Goal: Task Accomplishment & Management: Use online tool/utility

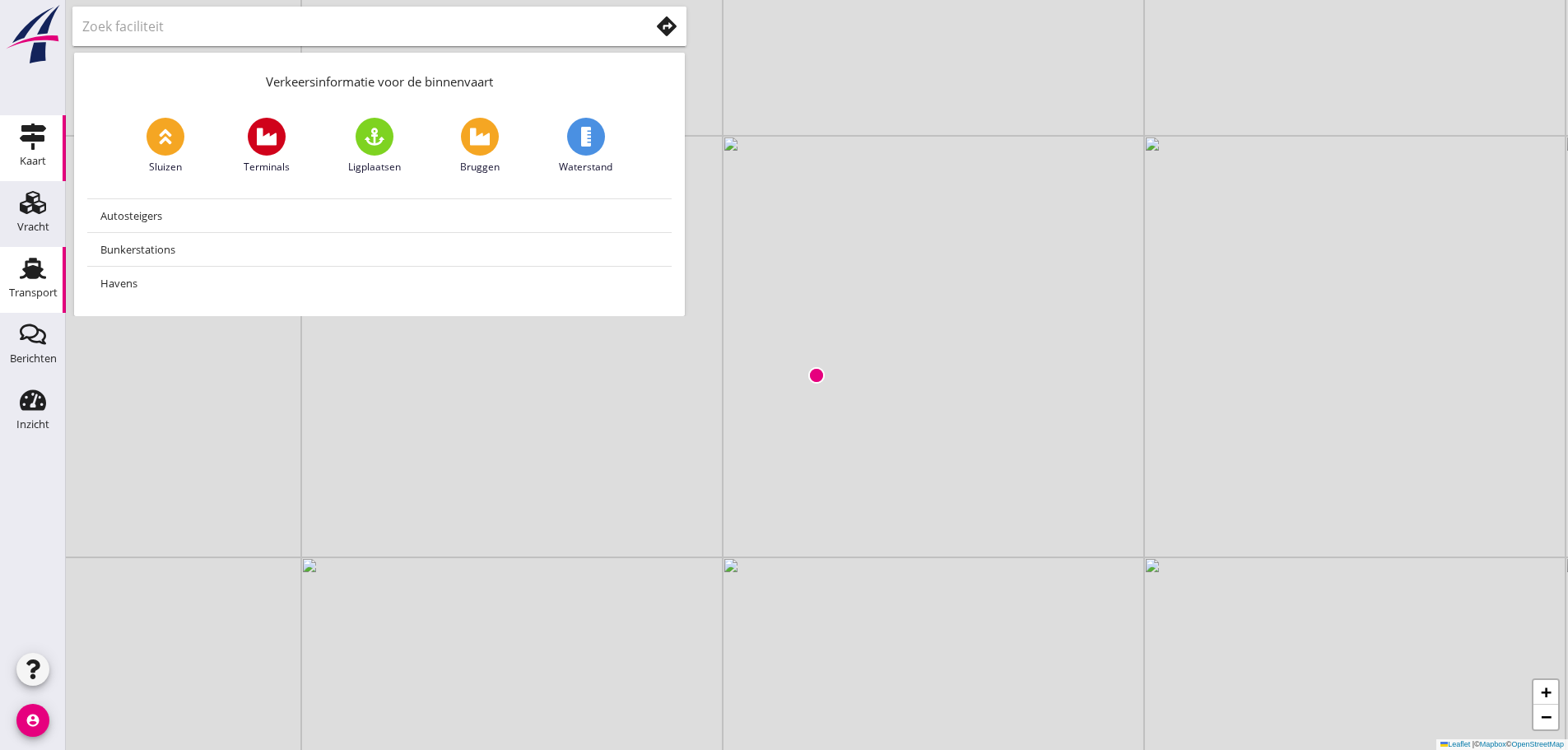
click at [31, 274] on use at bounding box center [33, 268] width 27 height 21
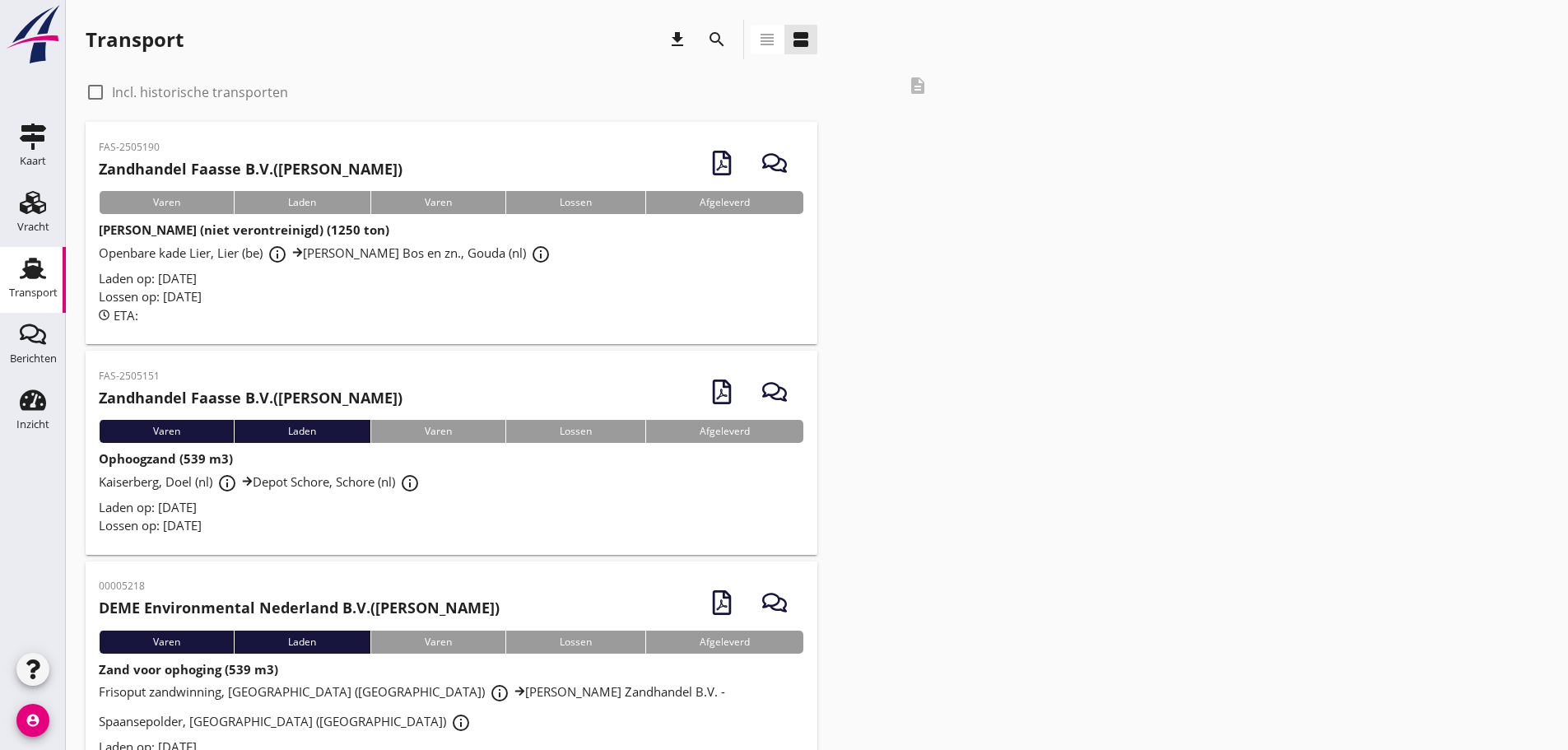
click at [178, 485] on span "Kaiserberg, Doel (nl) info_outline Depot Schore, Schore (nl) info_outline" at bounding box center [262, 481] width 326 height 16
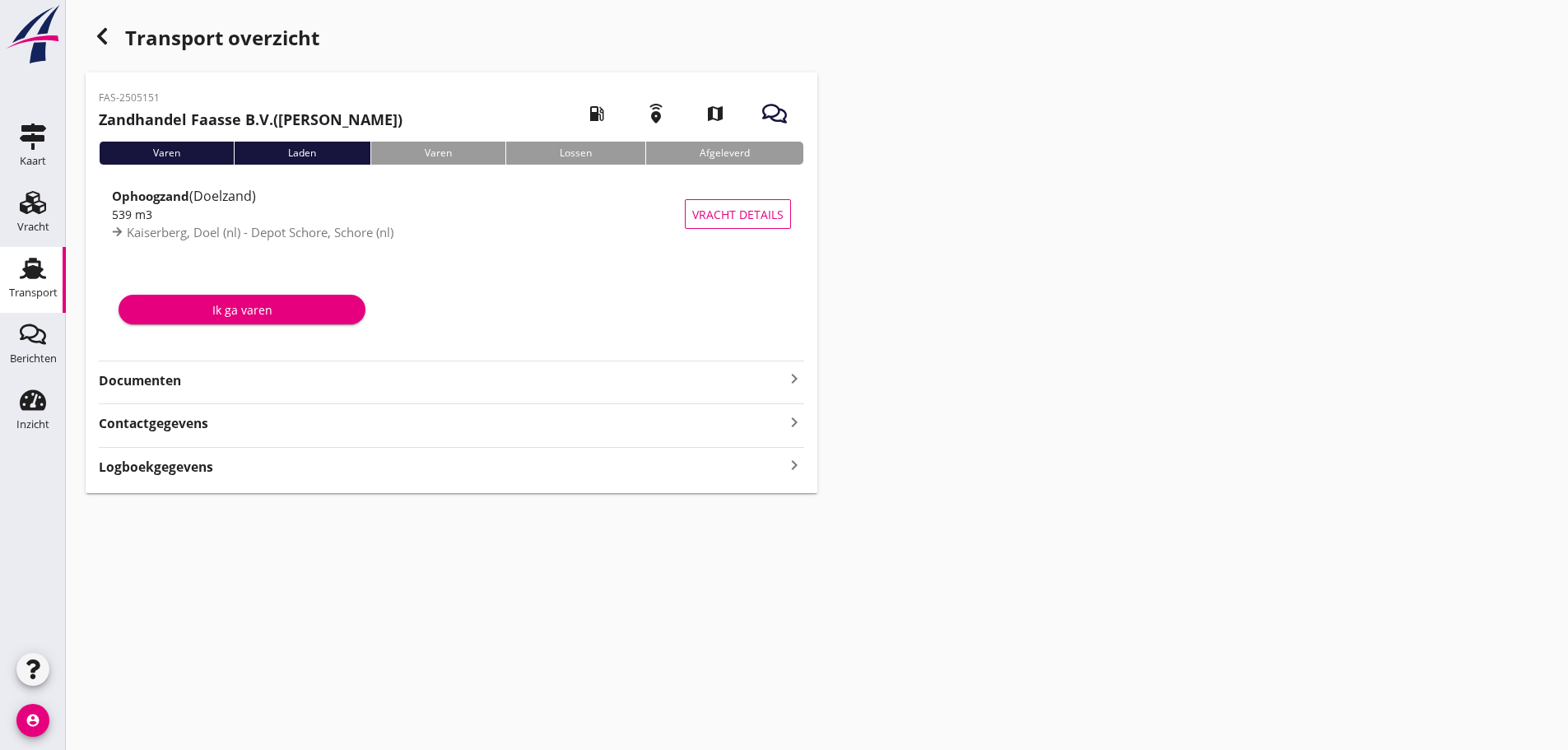
click at [141, 370] on div "Documenten keyboard_arrow_right" at bounding box center [452, 378] width 705 height 22
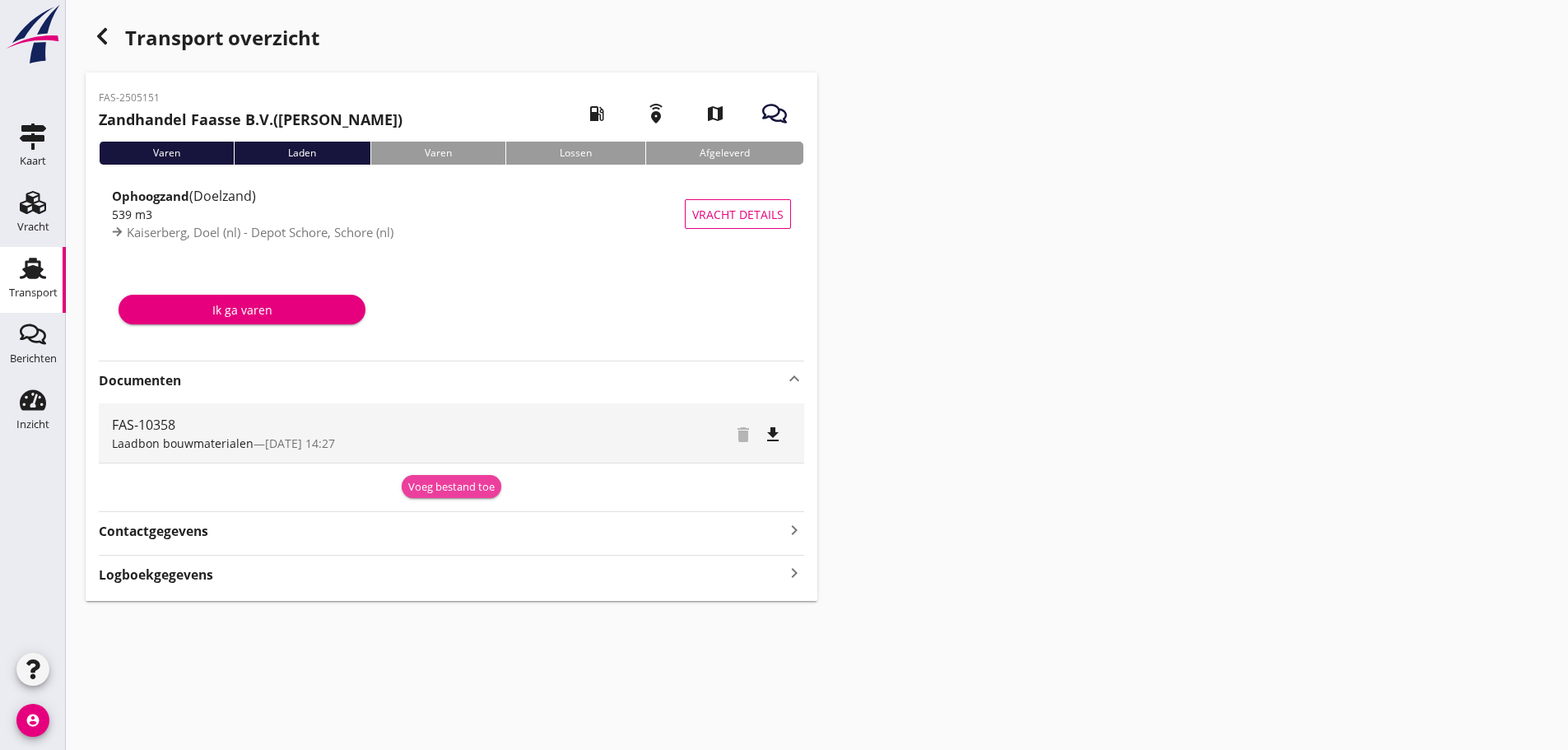
click at [473, 479] on div "Voeg bestand toe" at bounding box center [451, 487] width 87 height 16
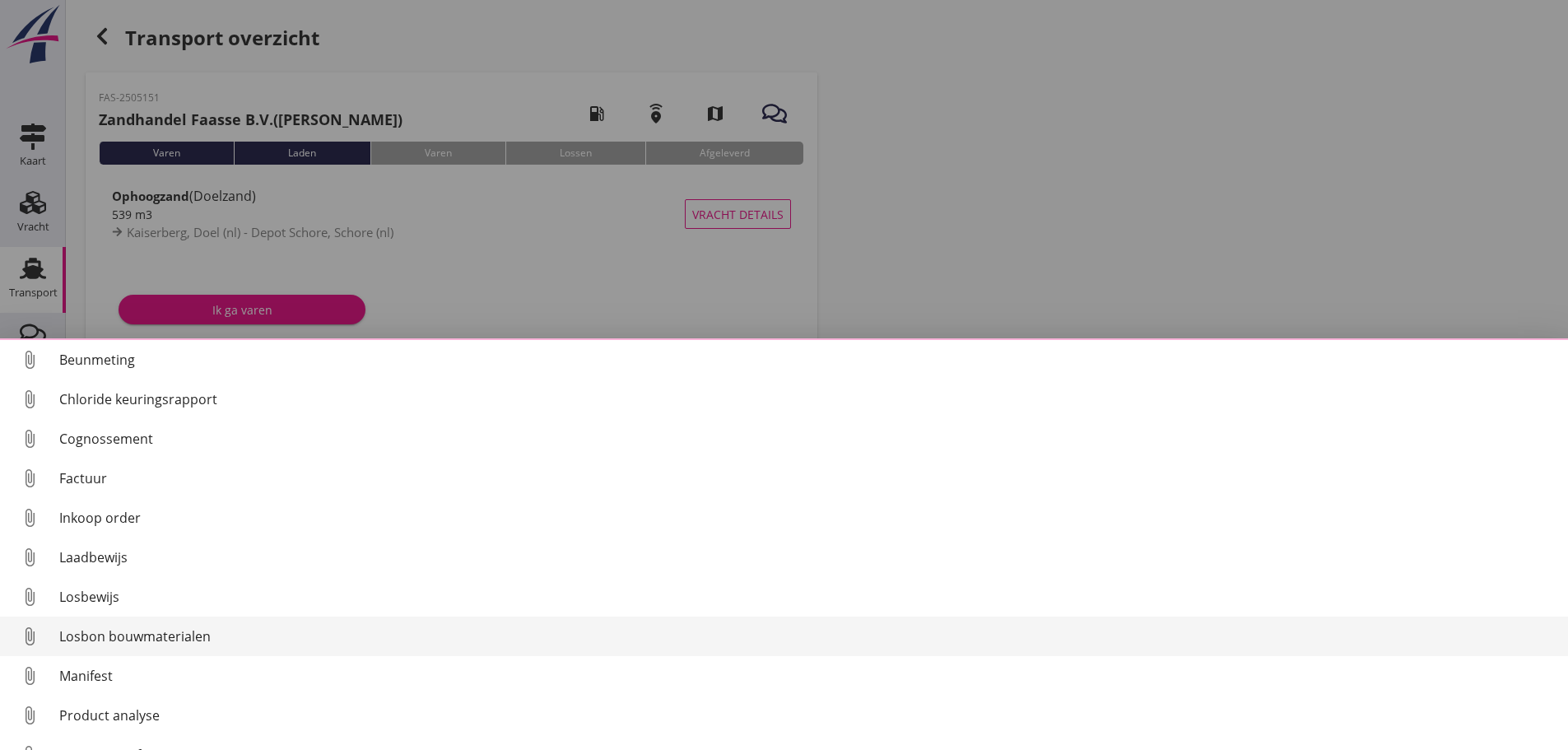
click at [128, 642] on div "Losbon bouwmaterialen" at bounding box center [806, 636] width 1496 height 20
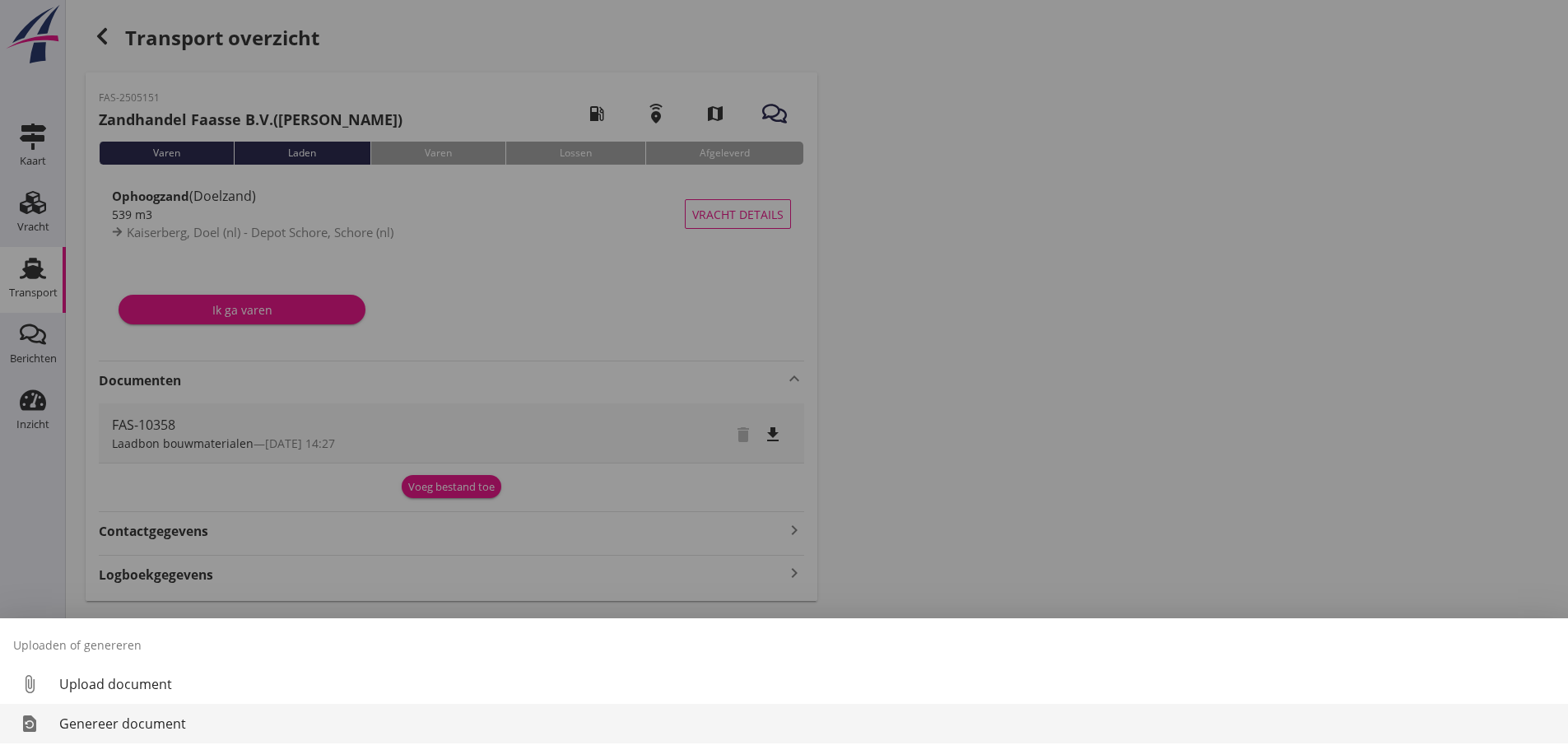
click at [144, 723] on div "Genereer document" at bounding box center [806, 723] width 1496 height 20
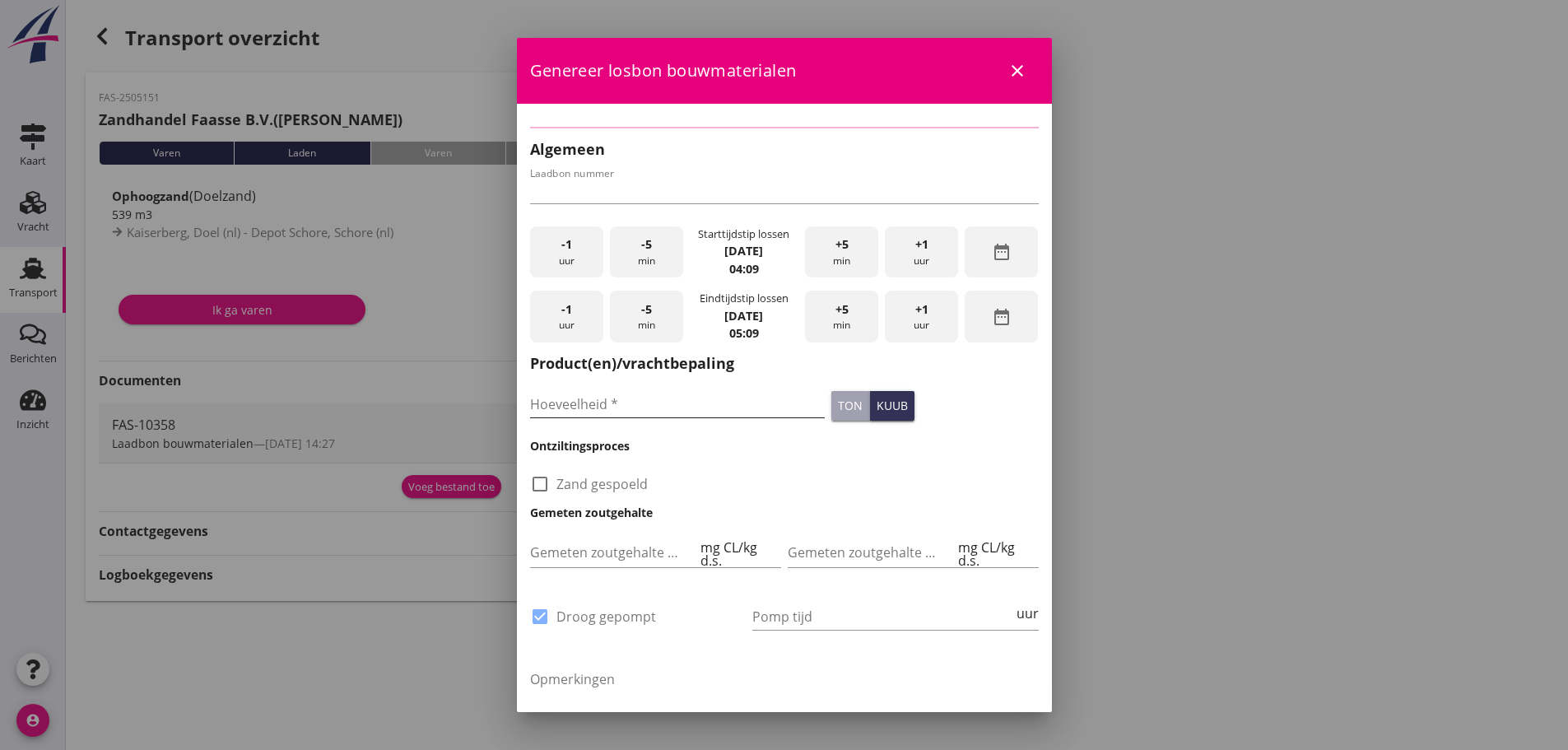
type input "FAS-10358"
checkbox input "true"
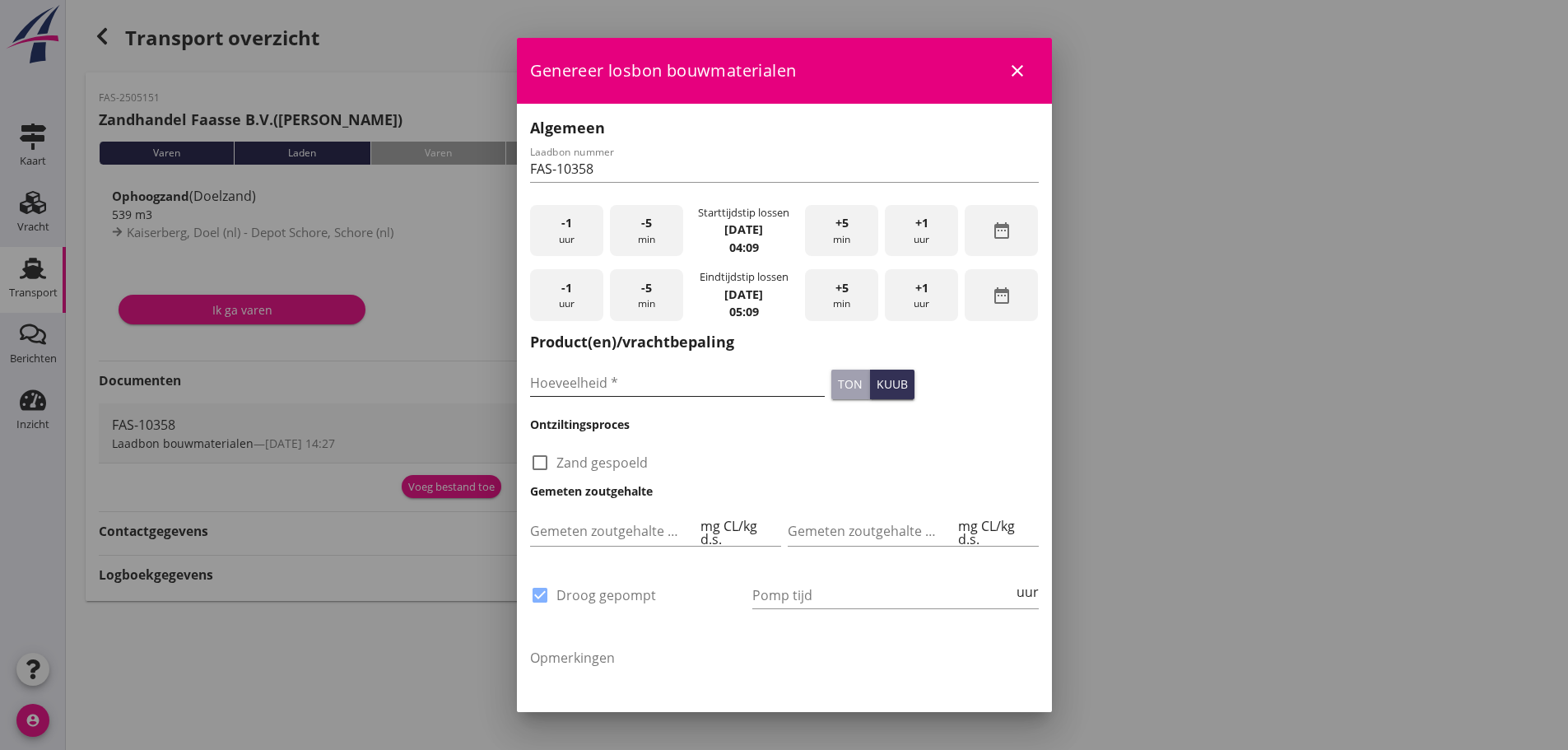
click at [621, 408] on div at bounding box center [678, 407] width 295 height 10
click at [605, 392] on input "Hoeveelheid *" at bounding box center [678, 383] width 295 height 27
type input "539"
click at [635, 226] on div "-5 min" at bounding box center [646, 231] width 73 height 51
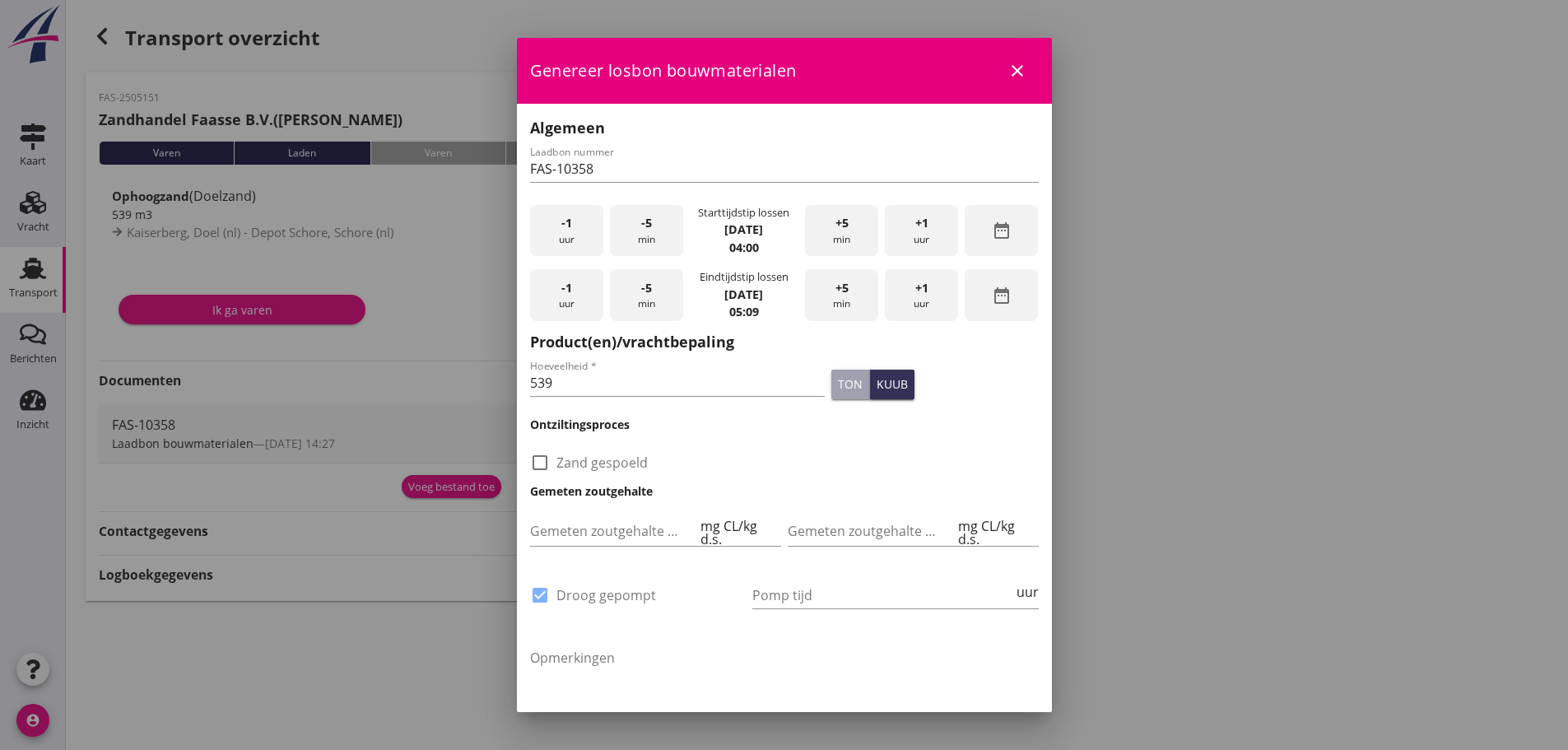
click at [915, 293] on span "+1" at bounding box center [922, 288] width 13 height 18
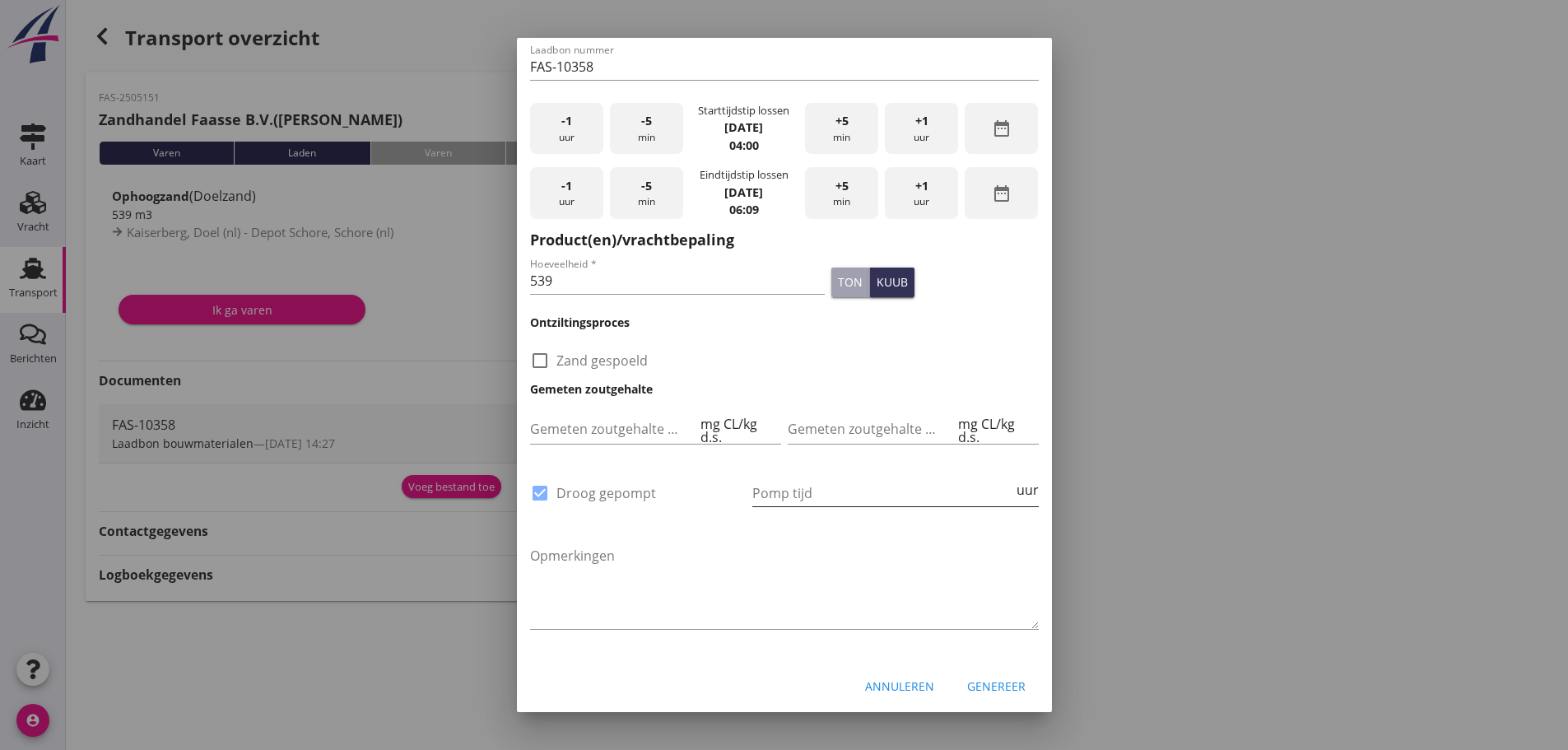
scroll to position [104, 0]
click at [976, 679] on div "Genereer" at bounding box center [996, 684] width 58 height 17
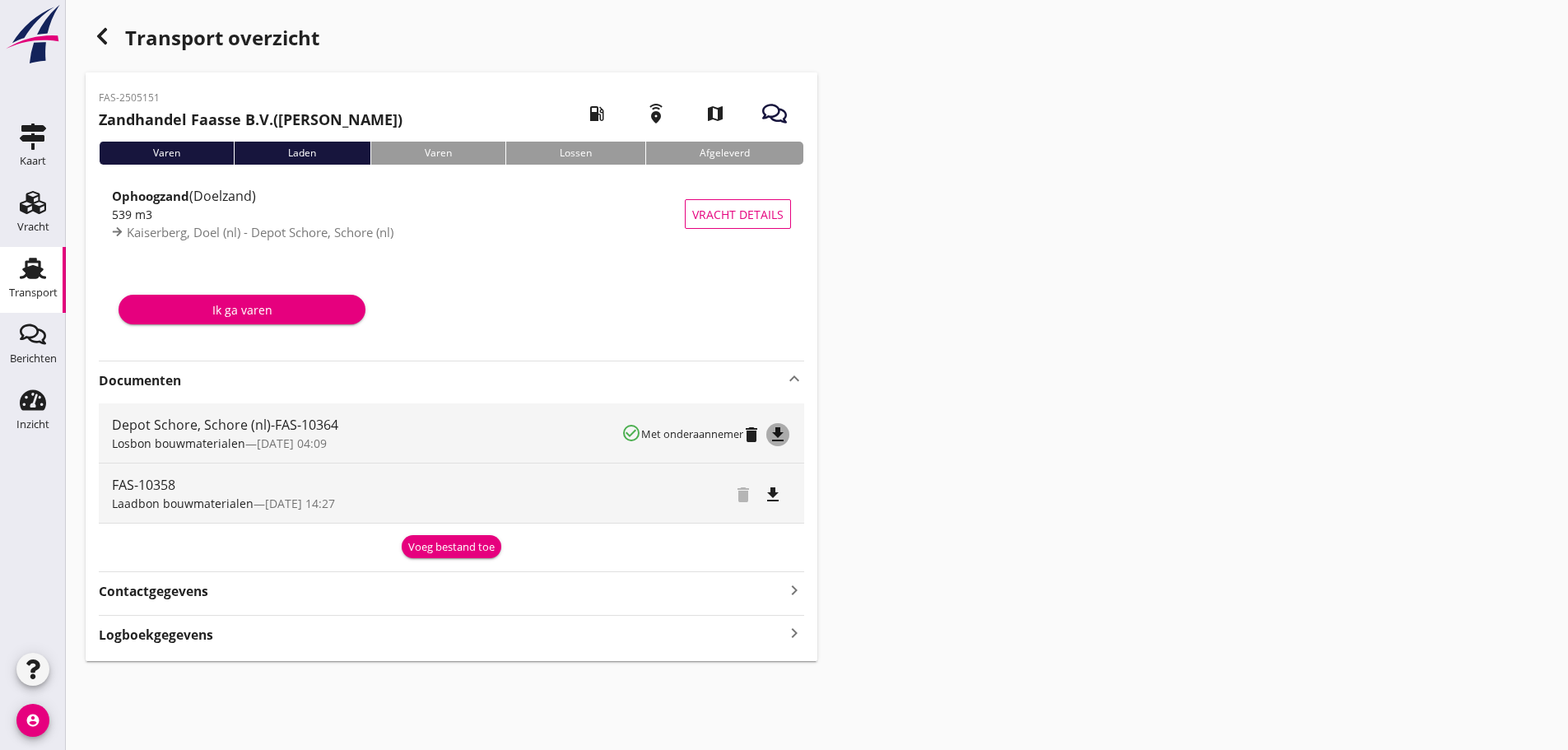
click at [781, 432] on icon "file_download" at bounding box center [778, 435] width 20 height 20
